Goal: Navigation & Orientation: Go to known website

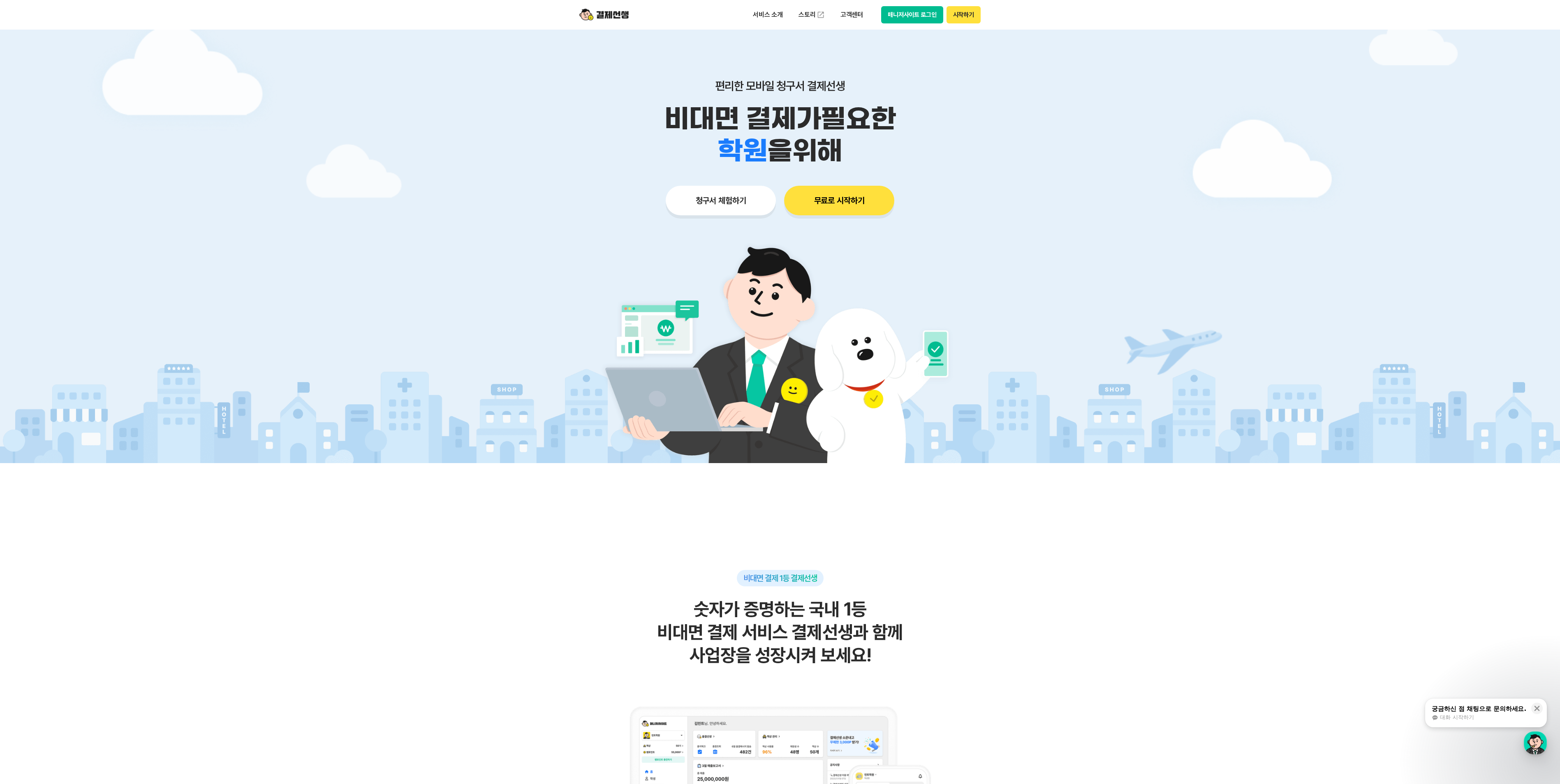
click at [934, 16] on button "매니저사이트 로그인" at bounding box center [912, 15] width 62 height 18
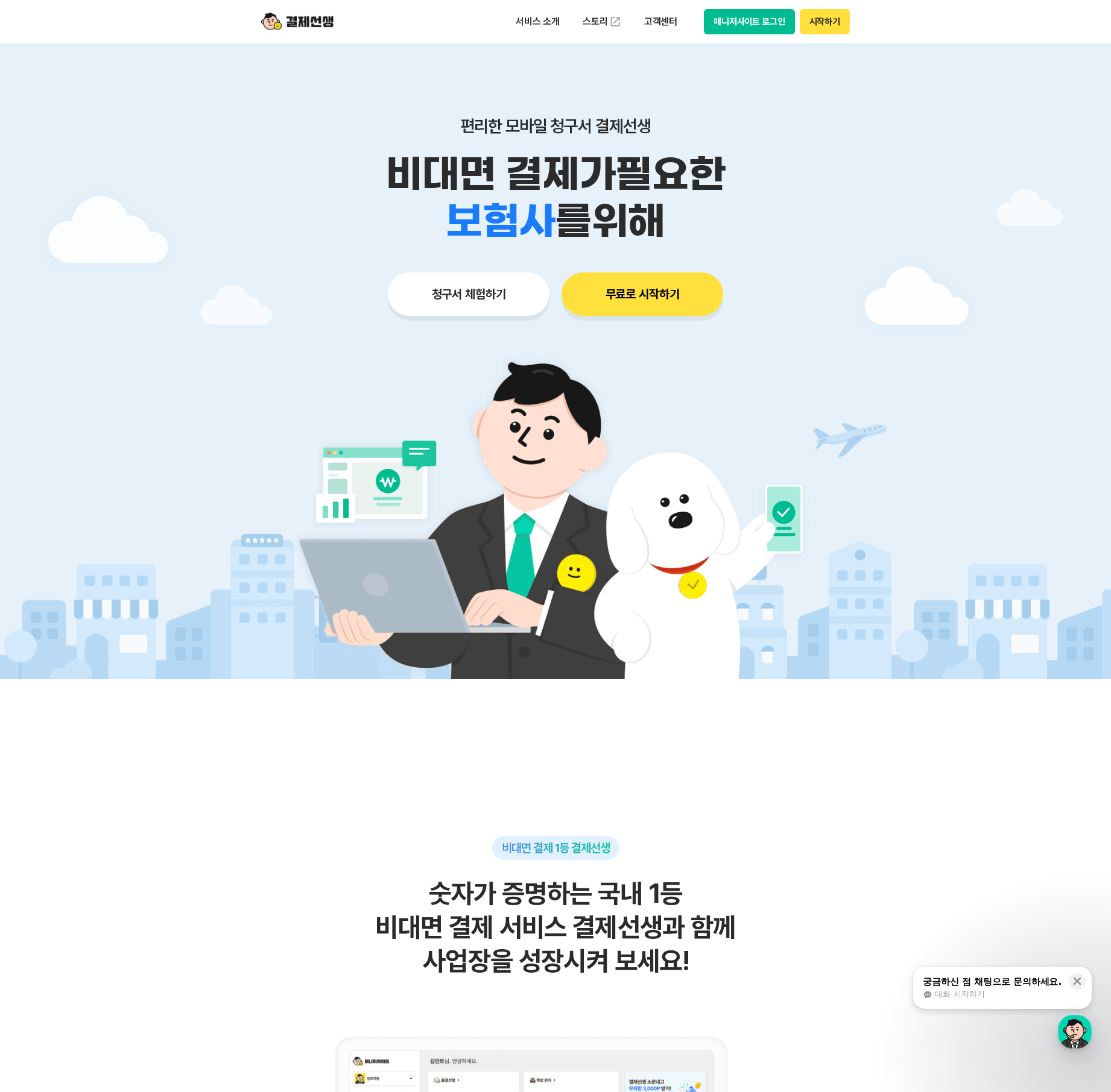
click at [766, 20] on button "매니저사이트 로그인" at bounding box center [749, 21] width 91 height 26
